Goal: Transaction & Acquisition: Download file/media

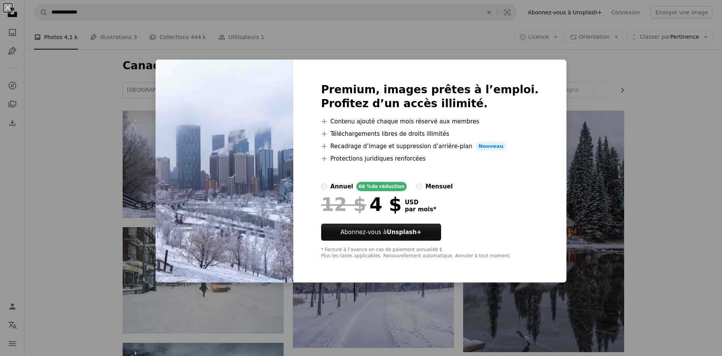
click at [550, 91] on div "An X shape Premium, images prêtes à l’emploi. Profitez d’un accès illimité. A p…" at bounding box center [361, 178] width 722 height 356
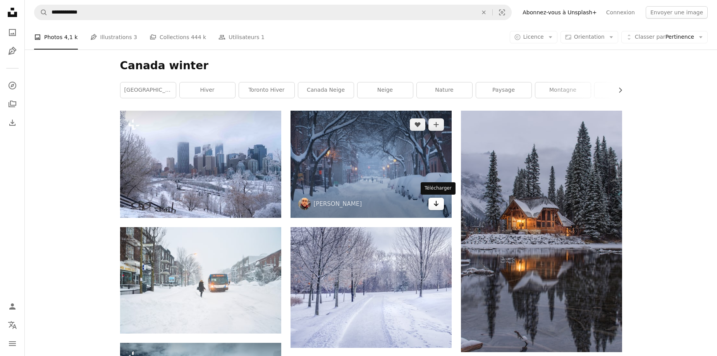
click at [434, 207] on icon "Arrow pointing down" at bounding box center [436, 203] width 6 height 9
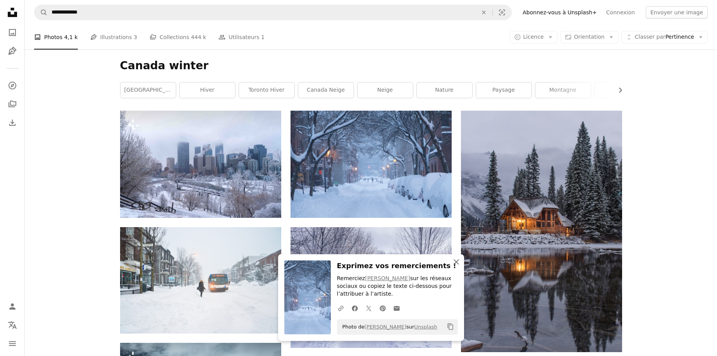
click at [452, 267] on icon "An X shape" at bounding box center [455, 261] width 9 height 9
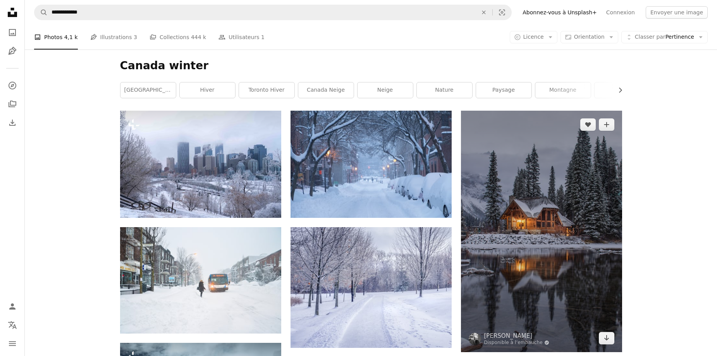
scroll to position [39, 0]
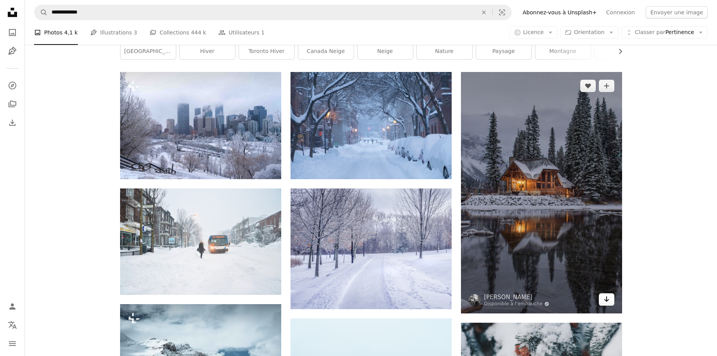
click at [612, 305] on link "Arrow pointing down" at bounding box center [605, 299] width 15 height 12
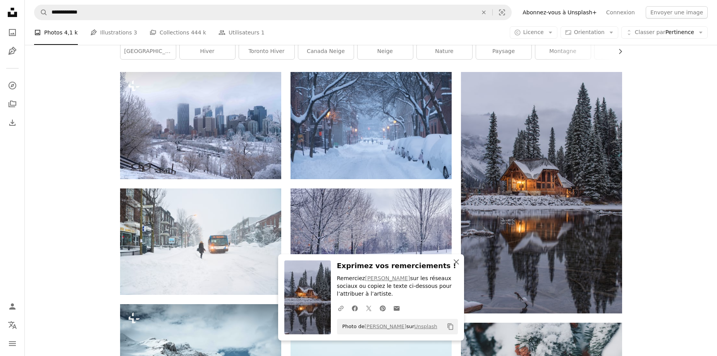
click at [458, 265] on icon "button" at bounding box center [455, 261] width 5 height 5
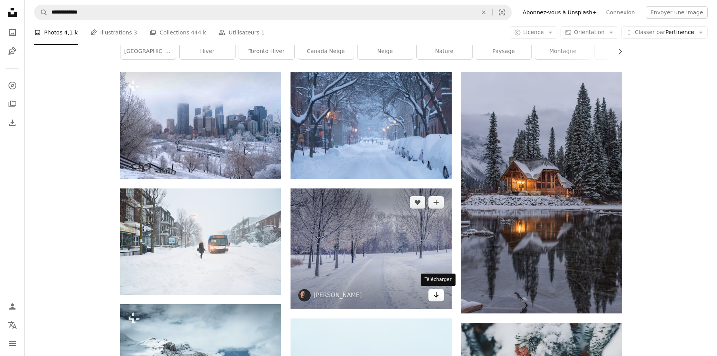
click at [440, 295] on link "Arrow pointing down" at bounding box center [435, 295] width 15 height 12
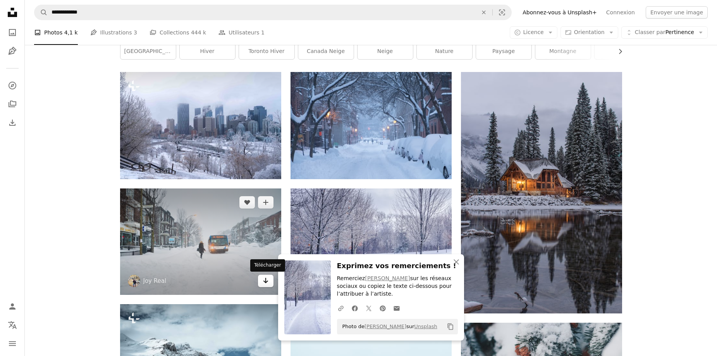
click at [266, 283] on icon "Télécharger" at bounding box center [265, 280] width 5 height 5
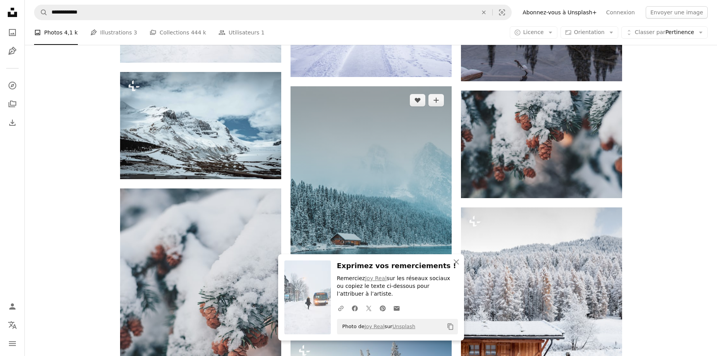
scroll to position [348, 0]
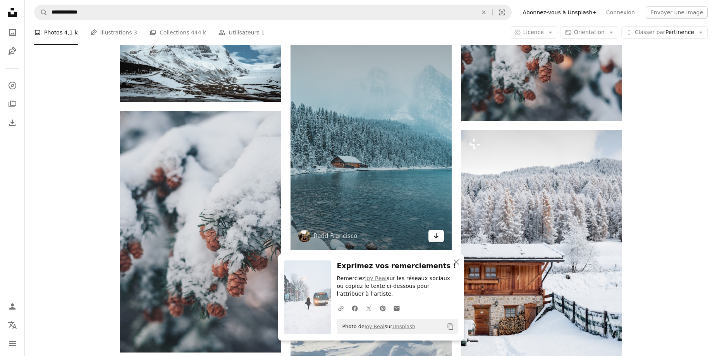
click at [434, 240] on icon "Arrow pointing down" at bounding box center [436, 235] width 6 height 9
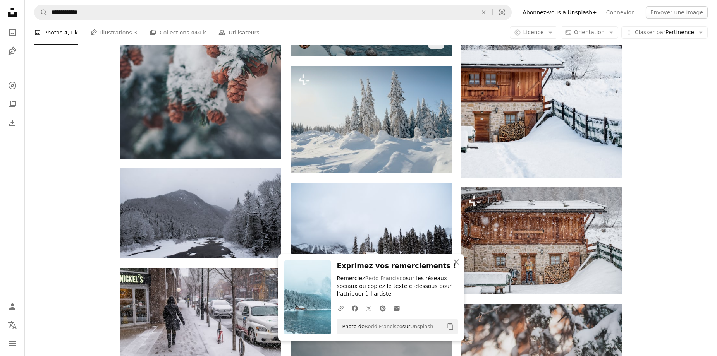
scroll to position [774, 0]
